Goal: Find specific page/section: Find specific page/section

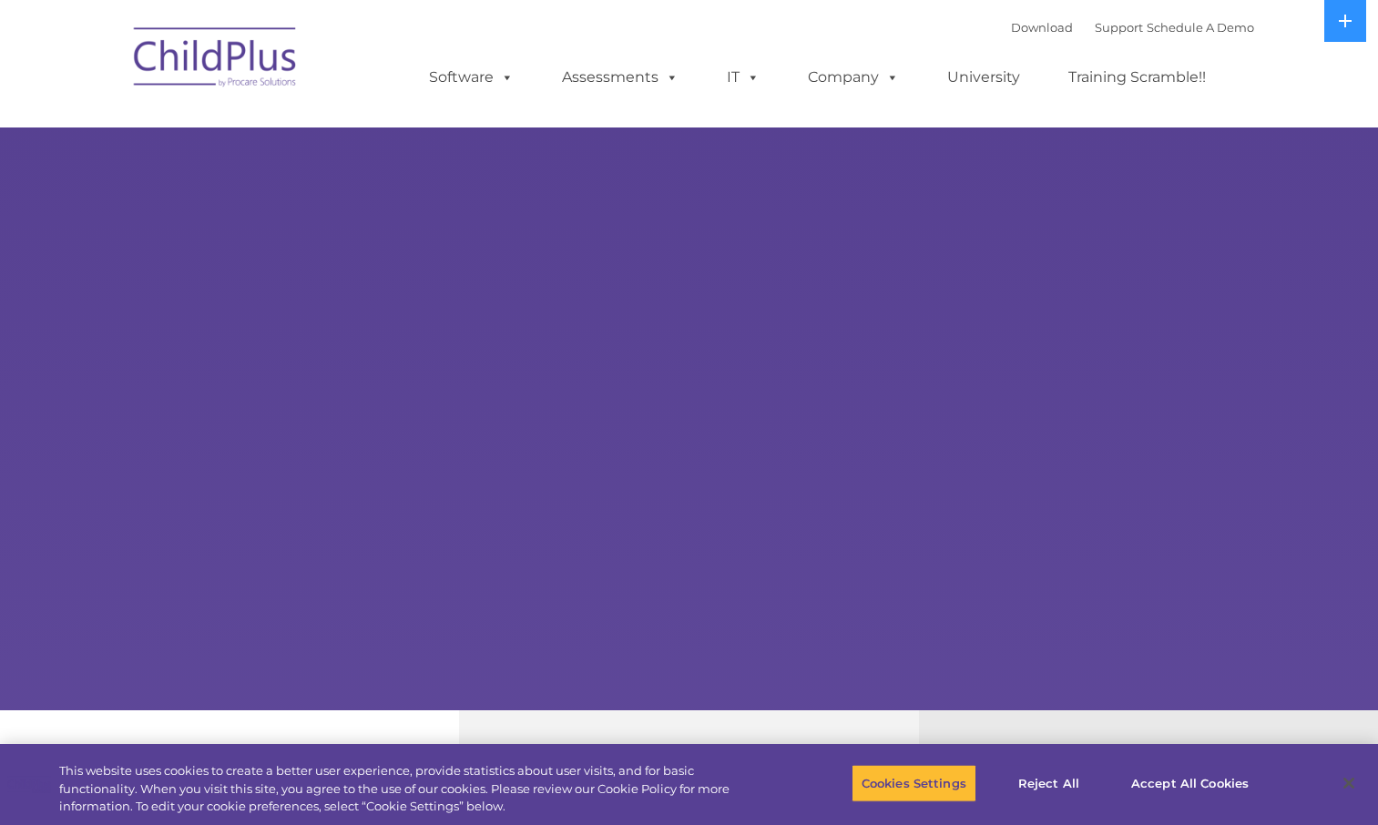
select select "MEDIUM"
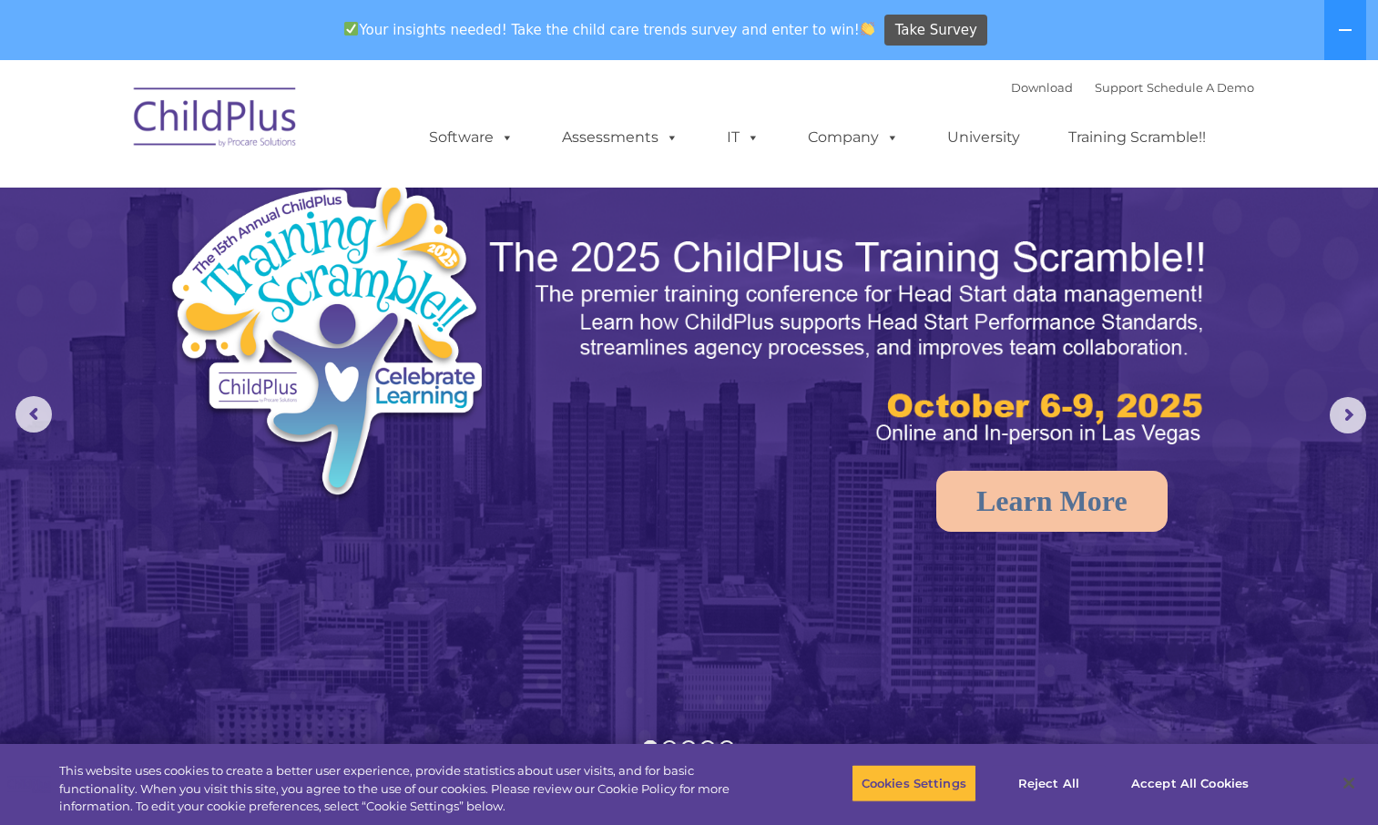
click at [231, 122] on img at bounding box center [216, 120] width 182 height 91
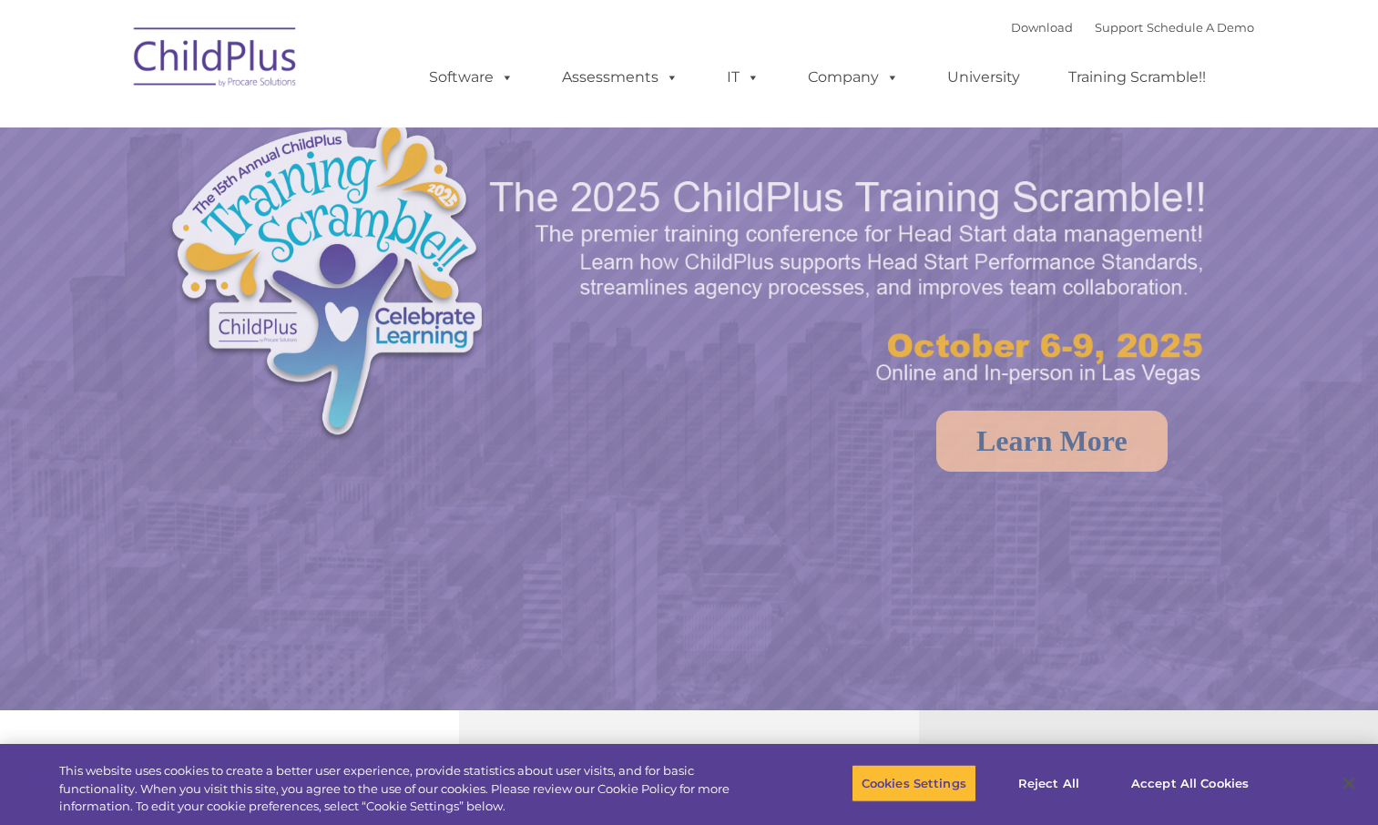
select select "MEDIUM"
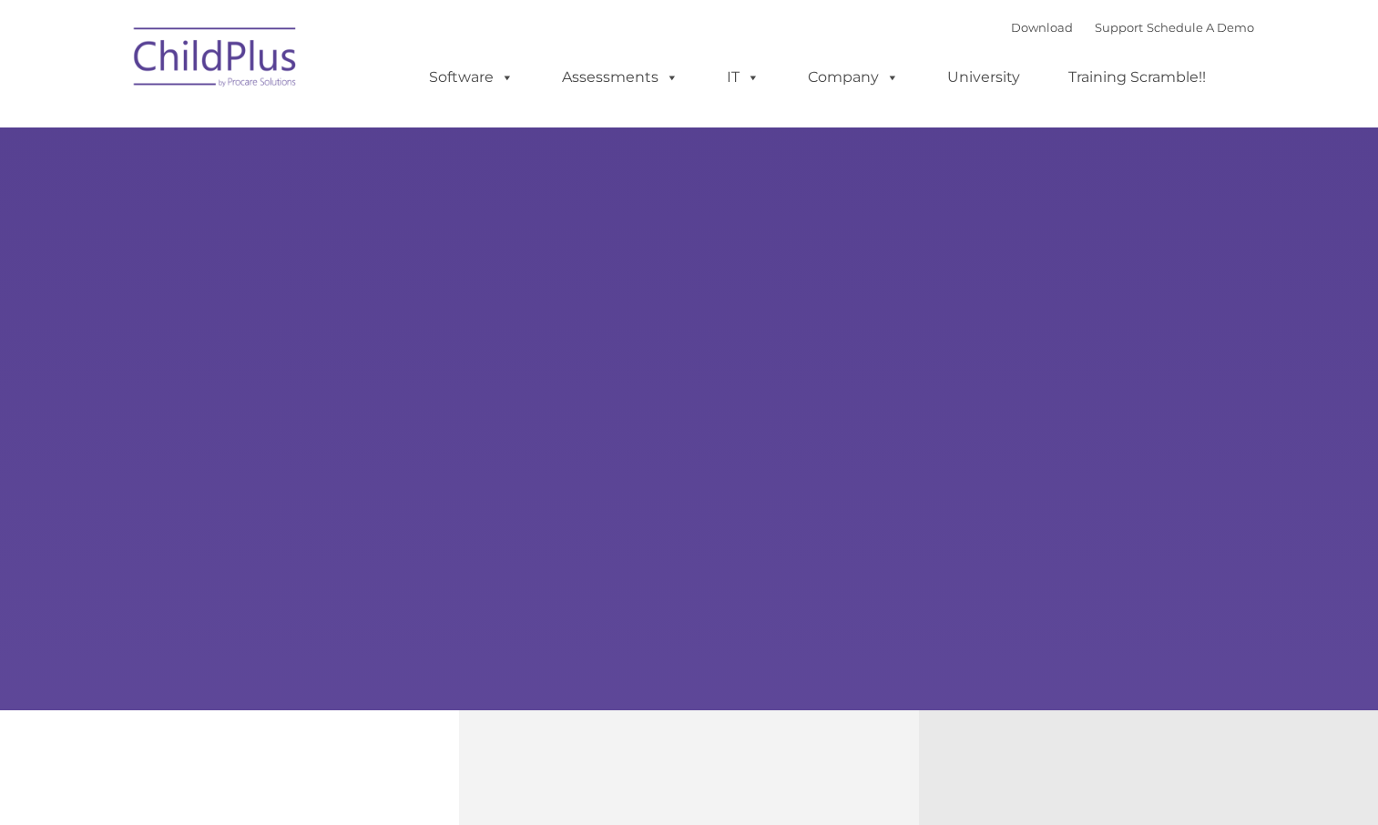
type input ""
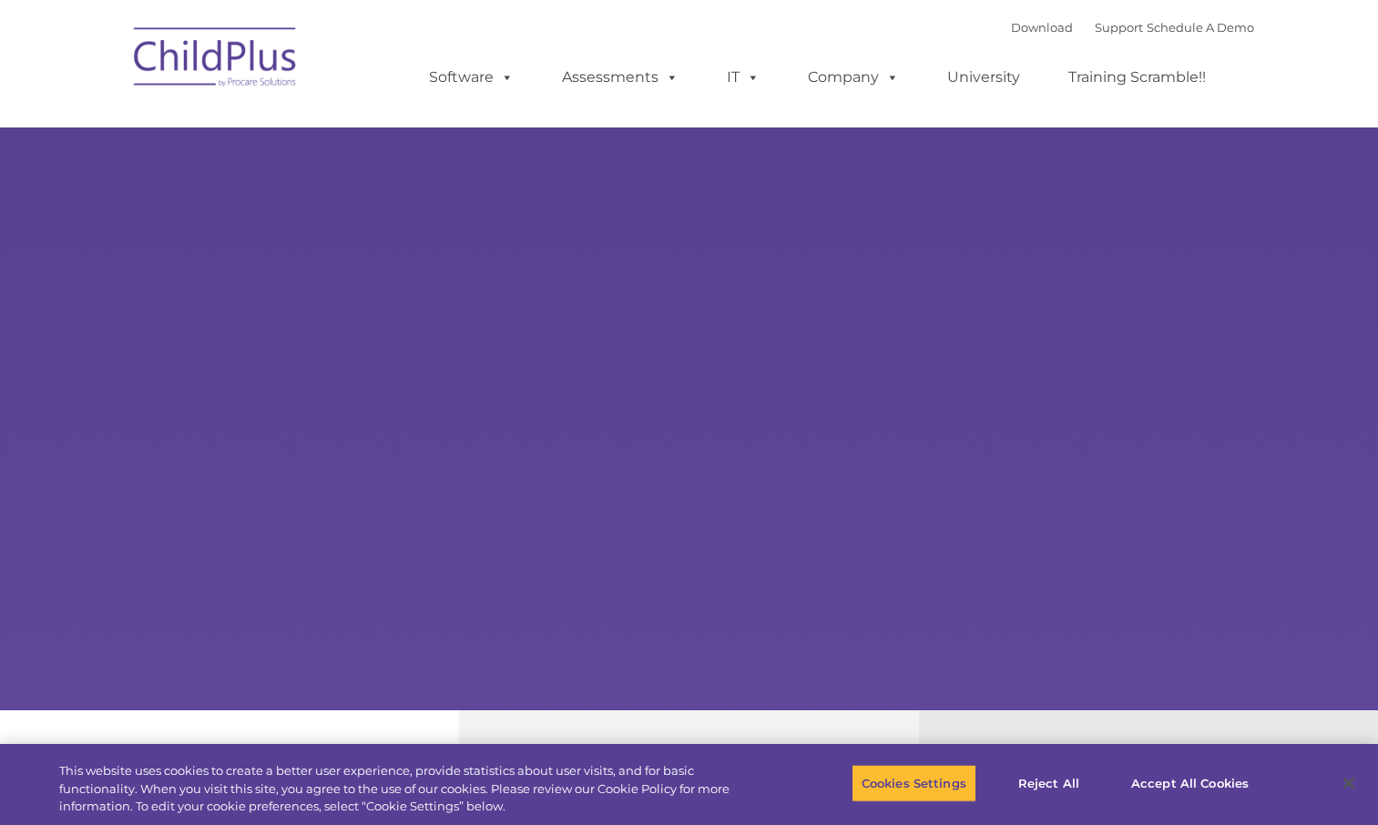
select select "MEDIUM"
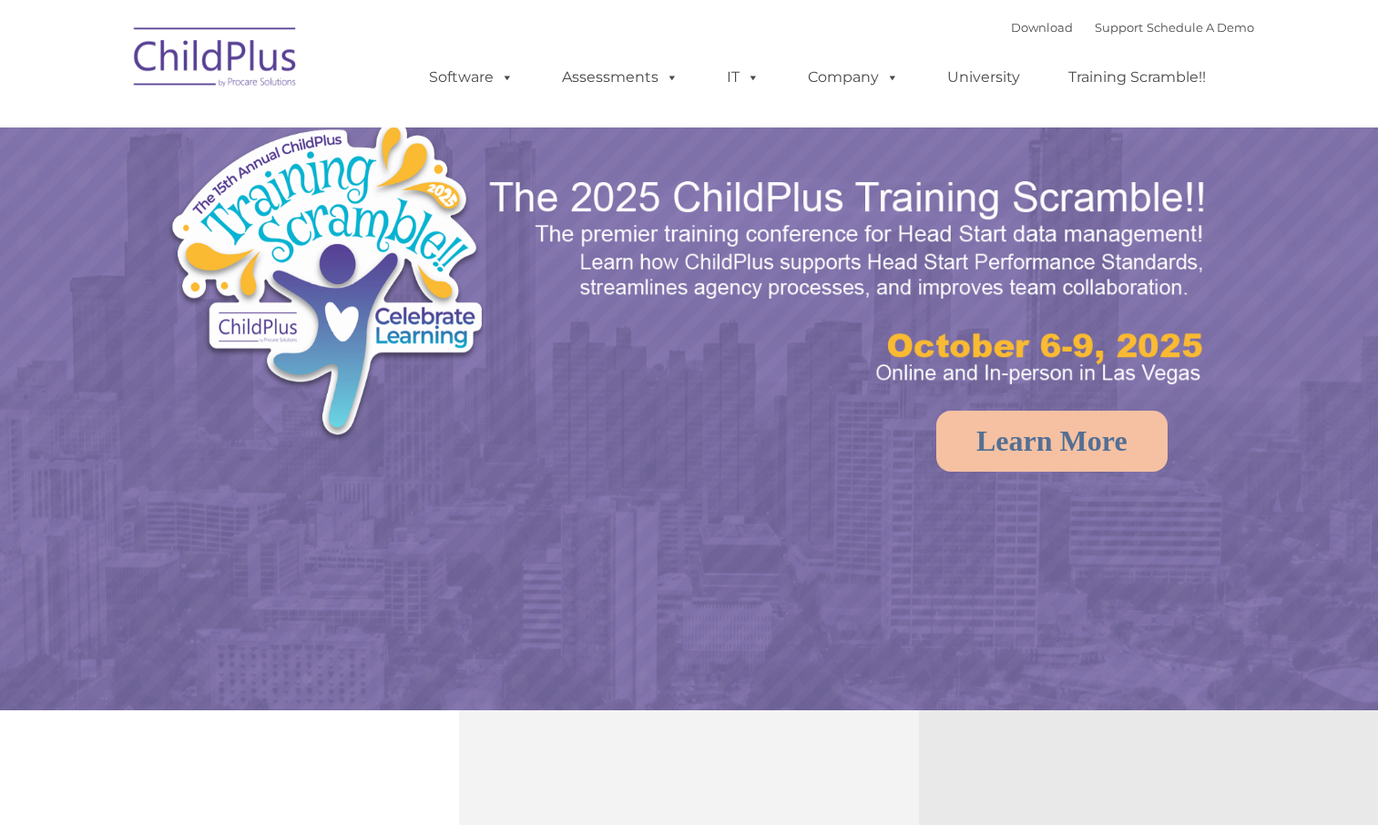
select select "MEDIUM"
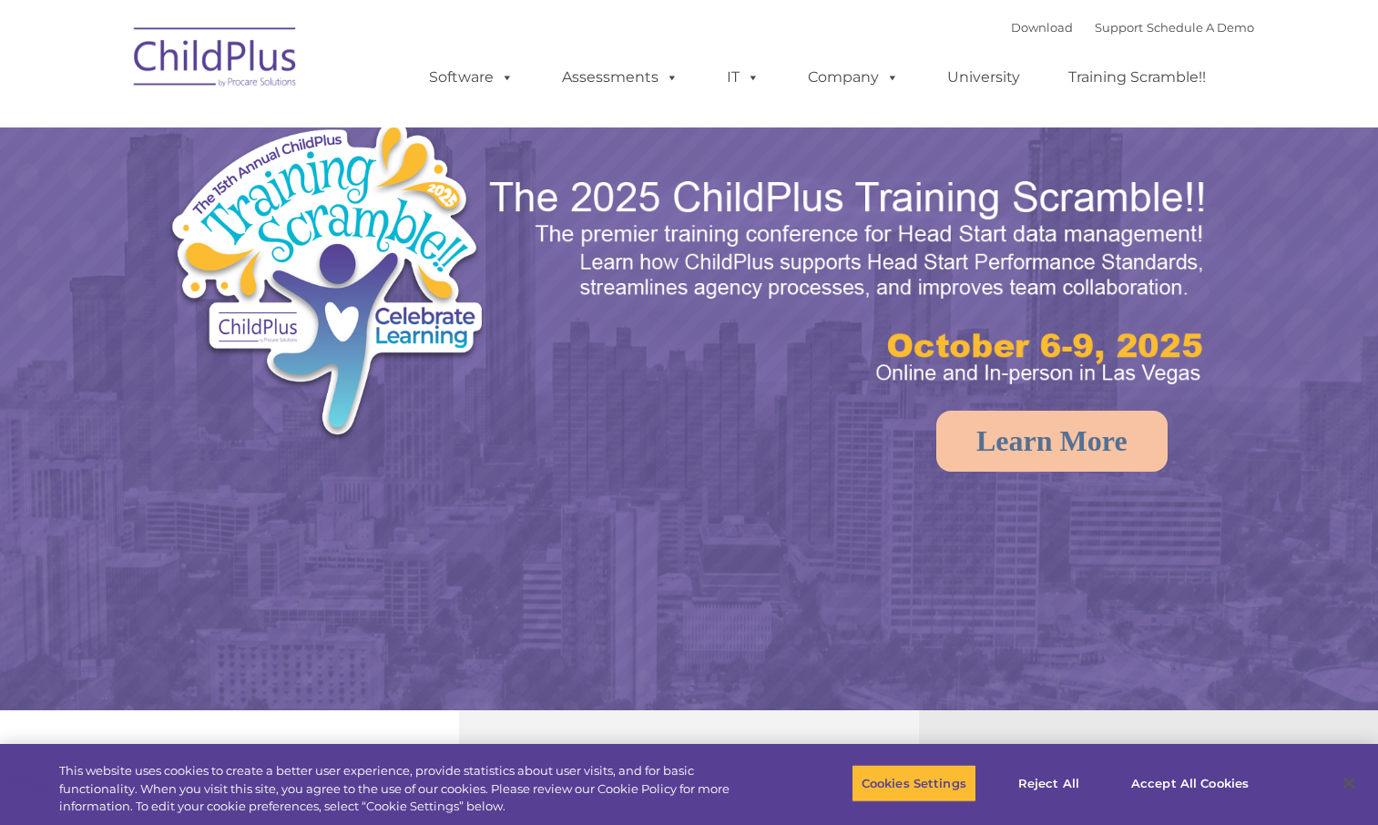
select select "MEDIUM"
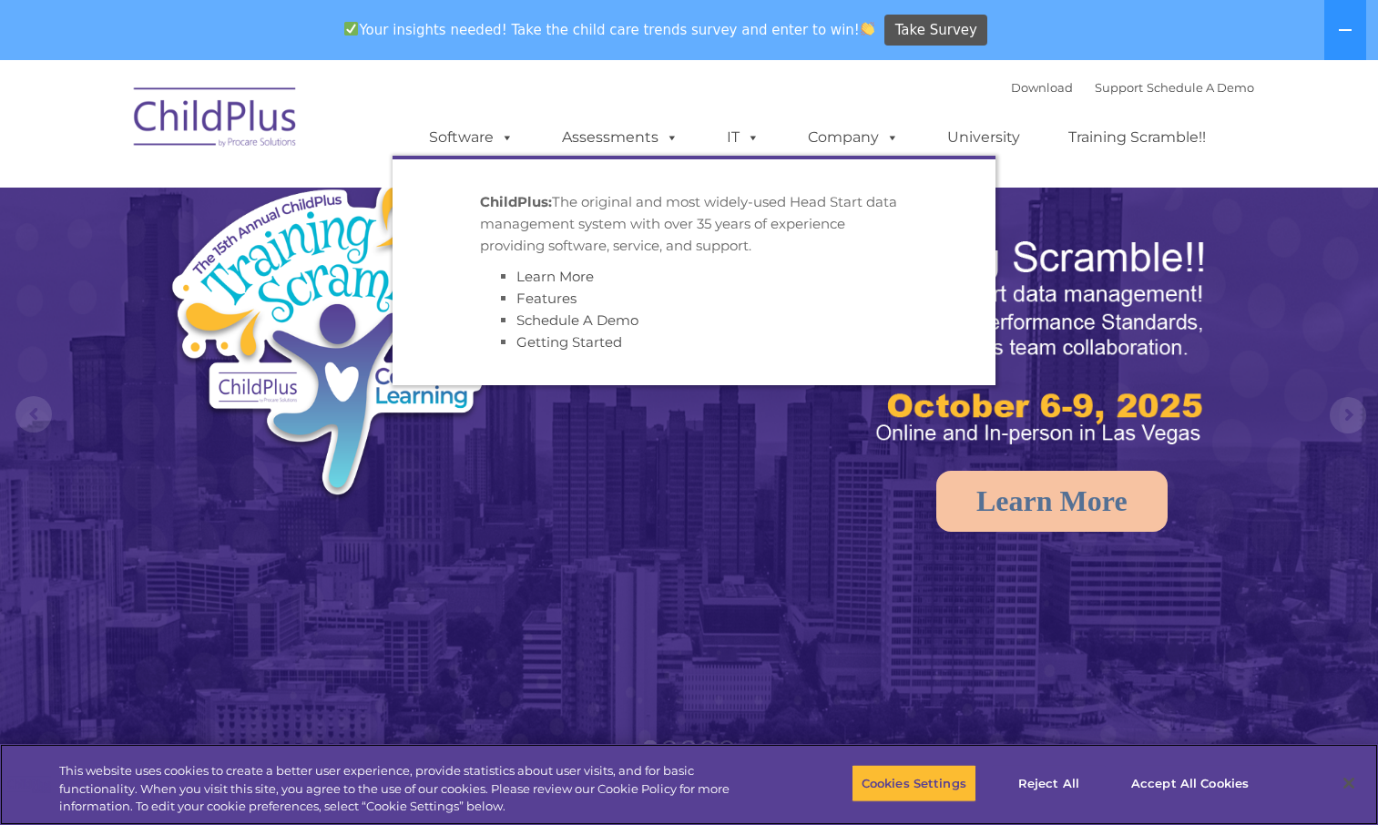
click at [455, 68] on nav "Download Support | Schedule A Demo  MENU MENU Software ChildPlus: The original…" at bounding box center [689, 124] width 1378 height 128
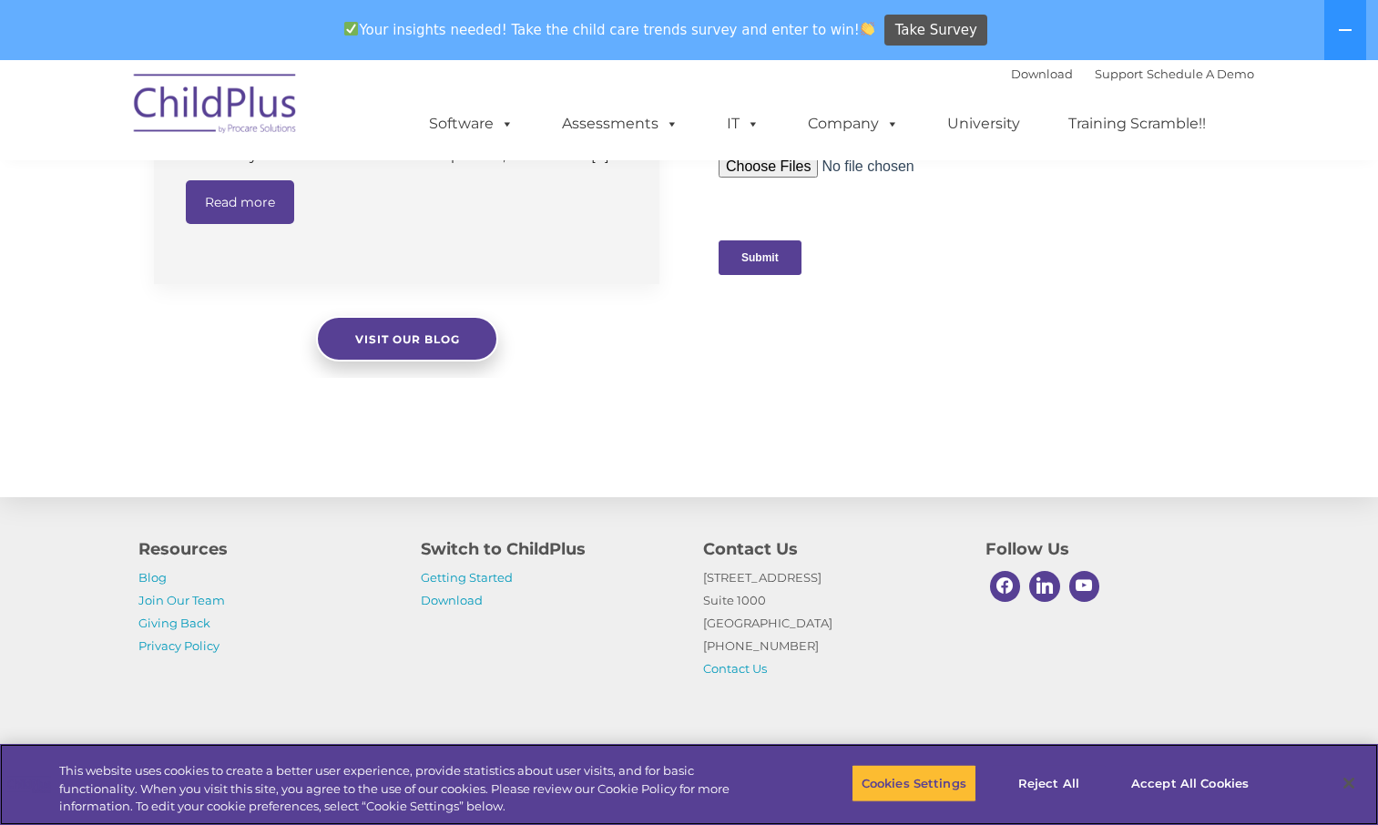
scroll to position [1881, 0]
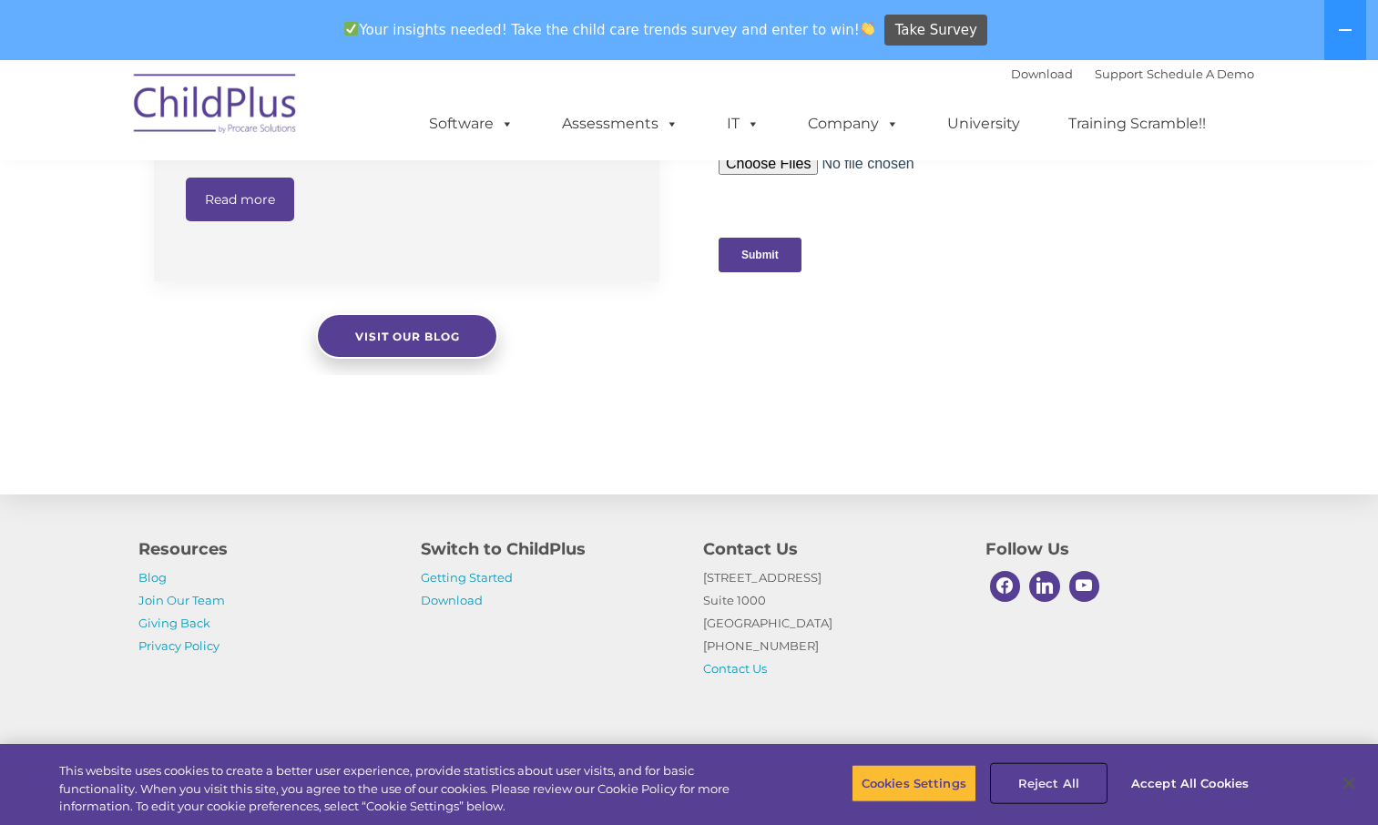
click at [1058, 785] on button "Reject All" at bounding box center [1049, 783] width 114 height 38
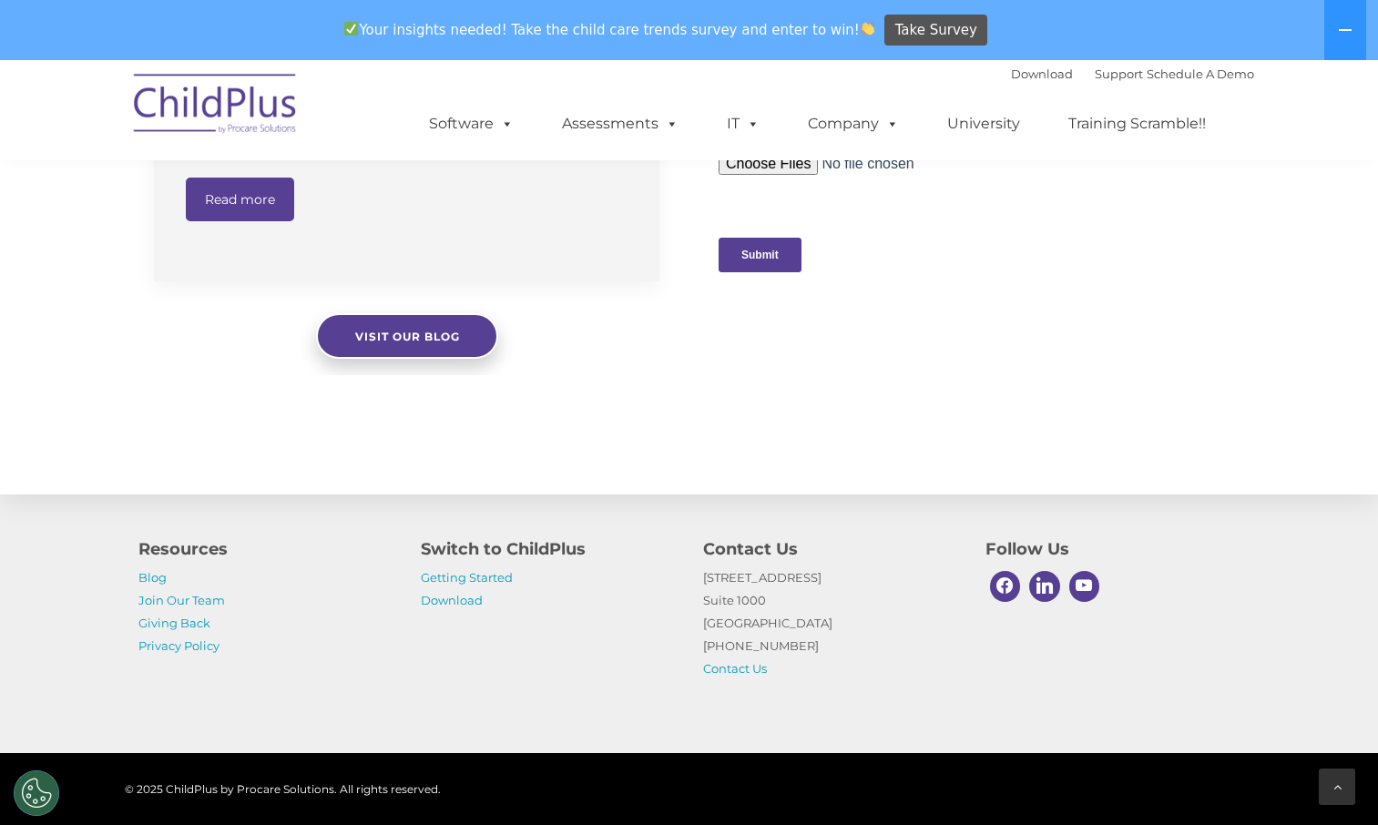
click at [1340, 784] on icon at bounding box center [1338, 787] width 8 height 13
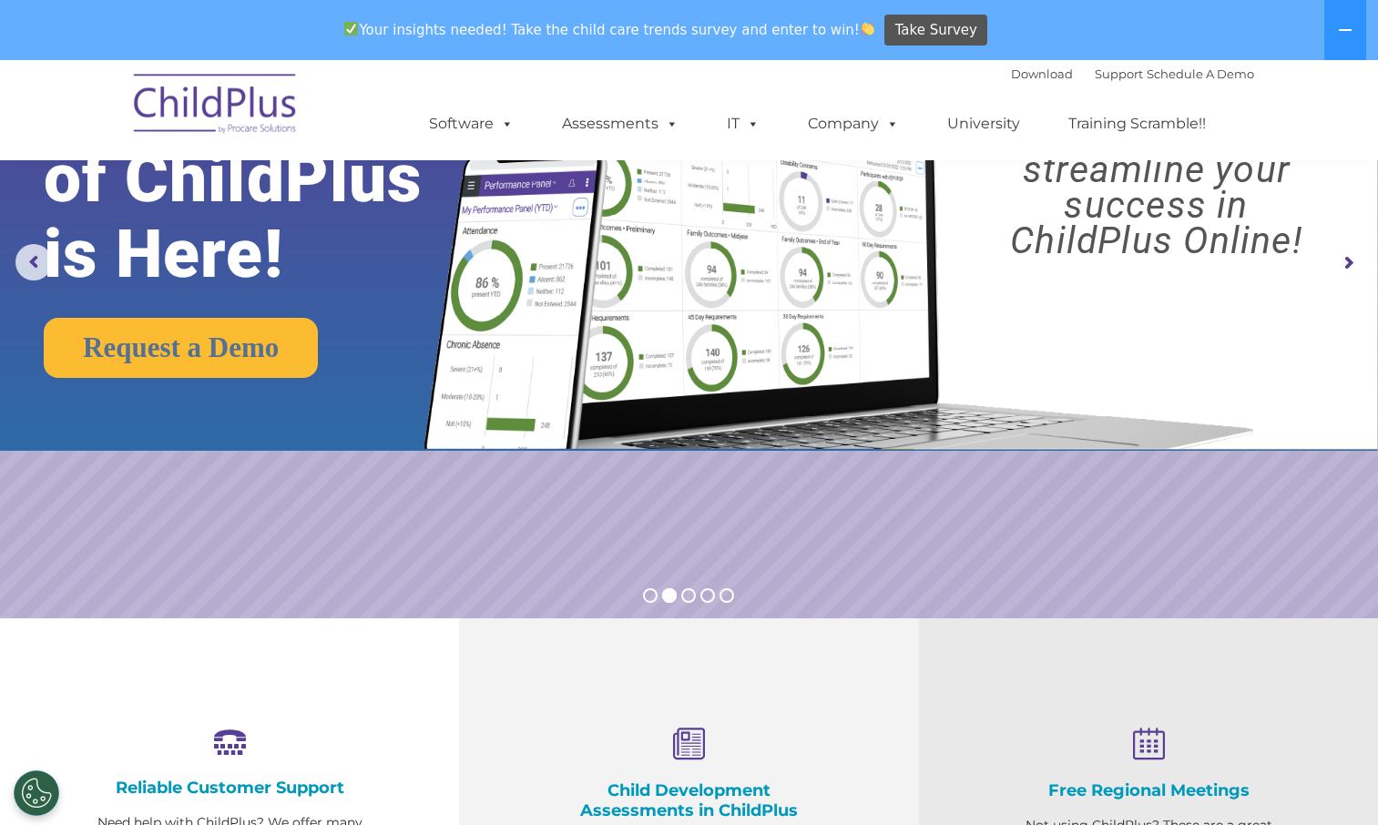
scroll to position [0, 0]
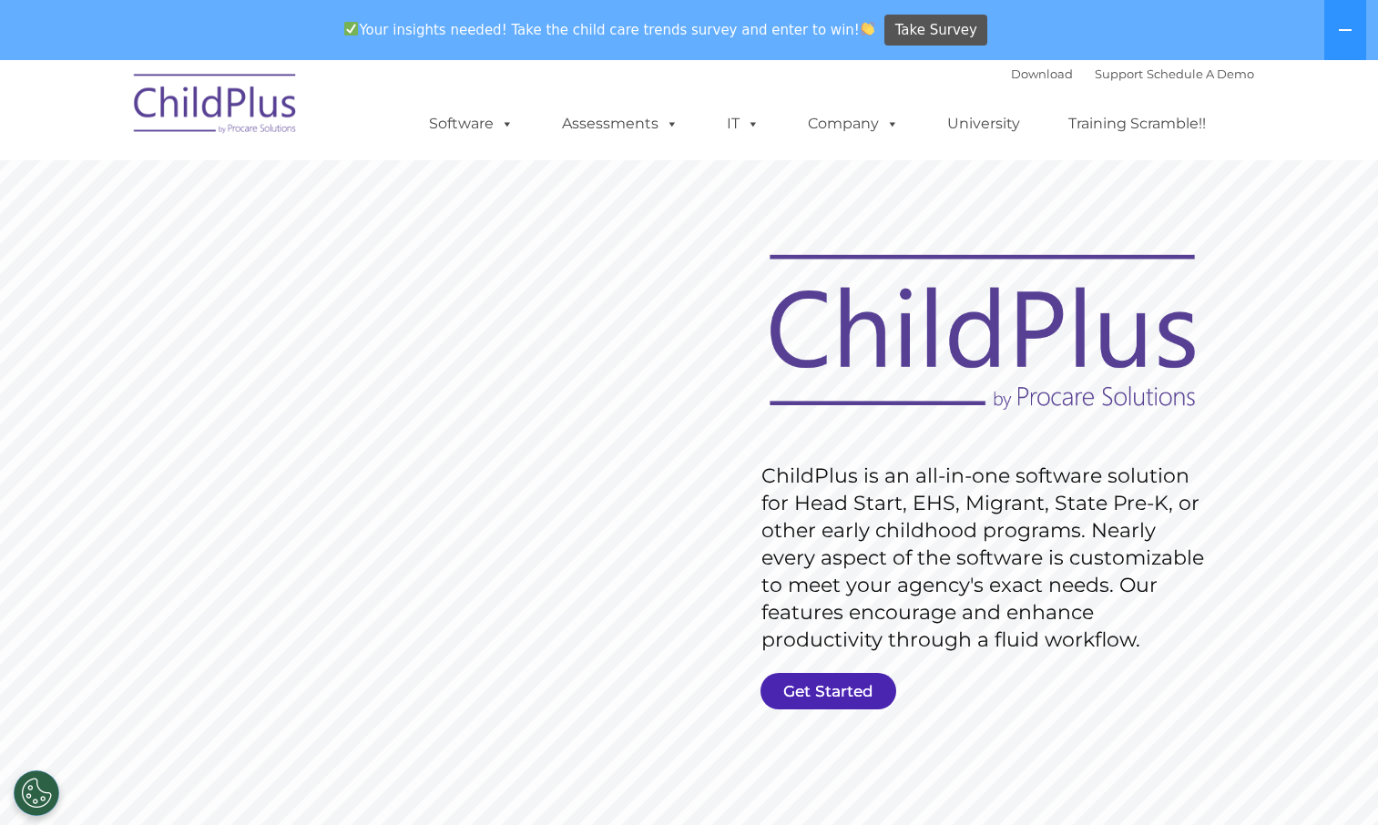
click at [823, 695] on link "Get Started" at bounding box center [829, 691] width 136 height 36
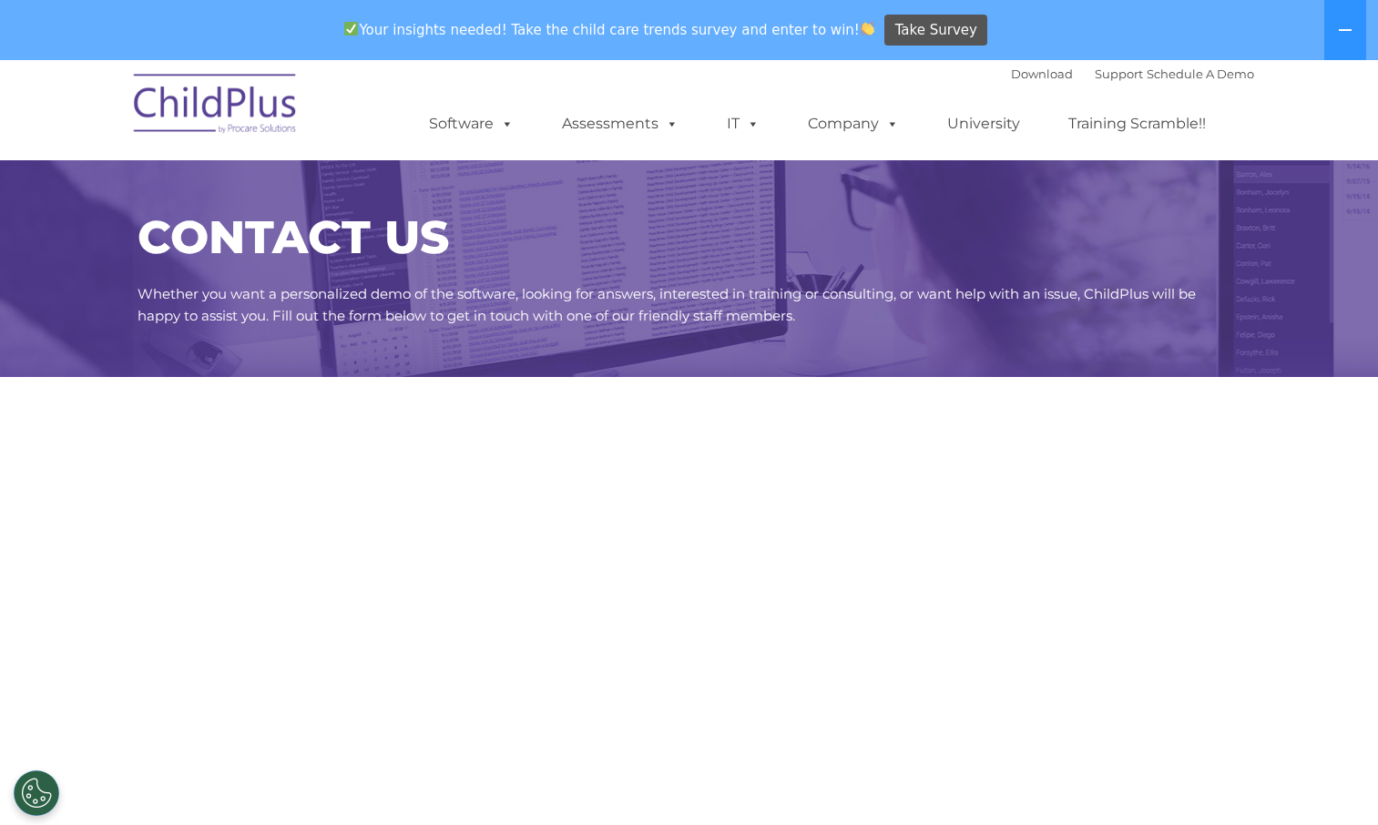
select select "MEDIUM"
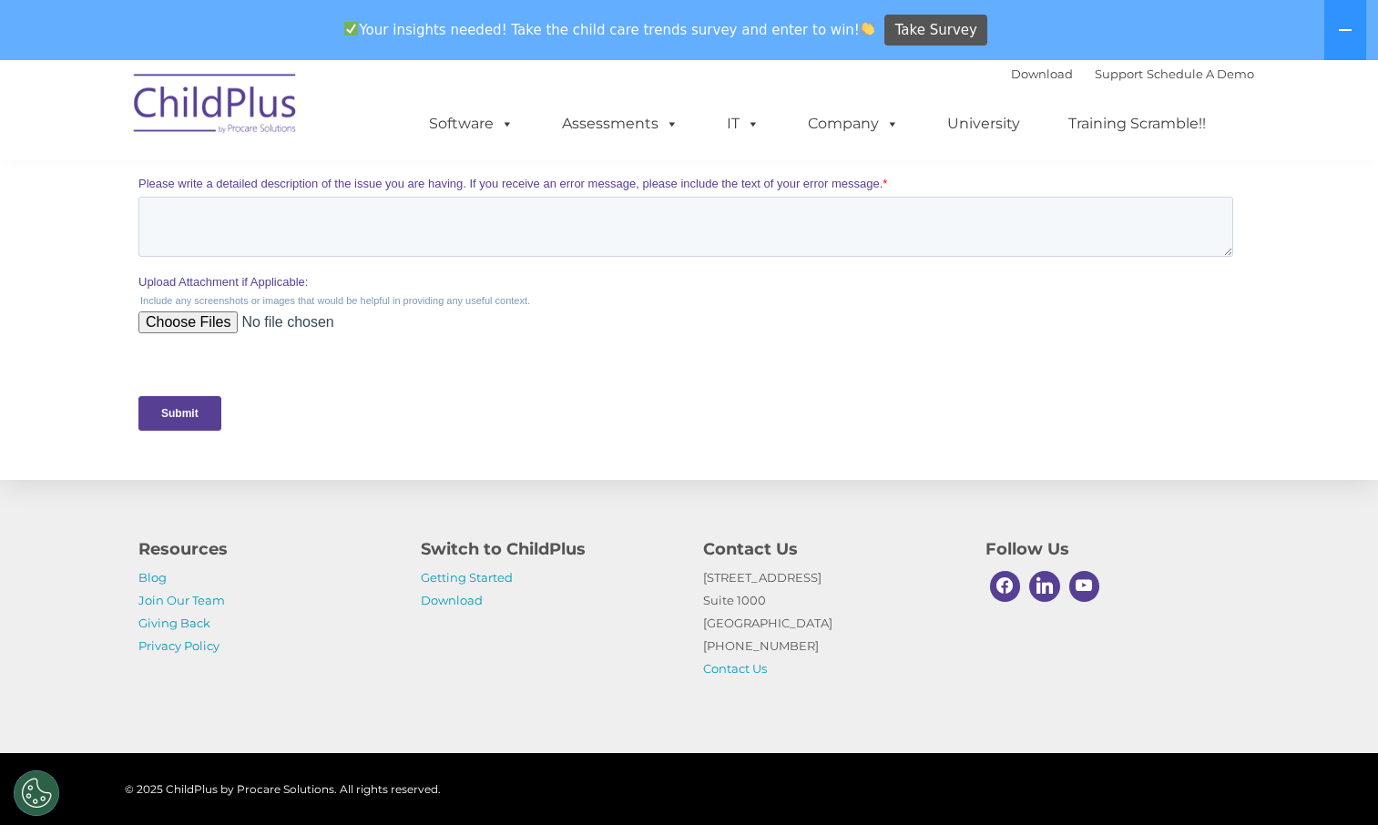
scroll to position [291, 0]
